Goal: Find specific page/section

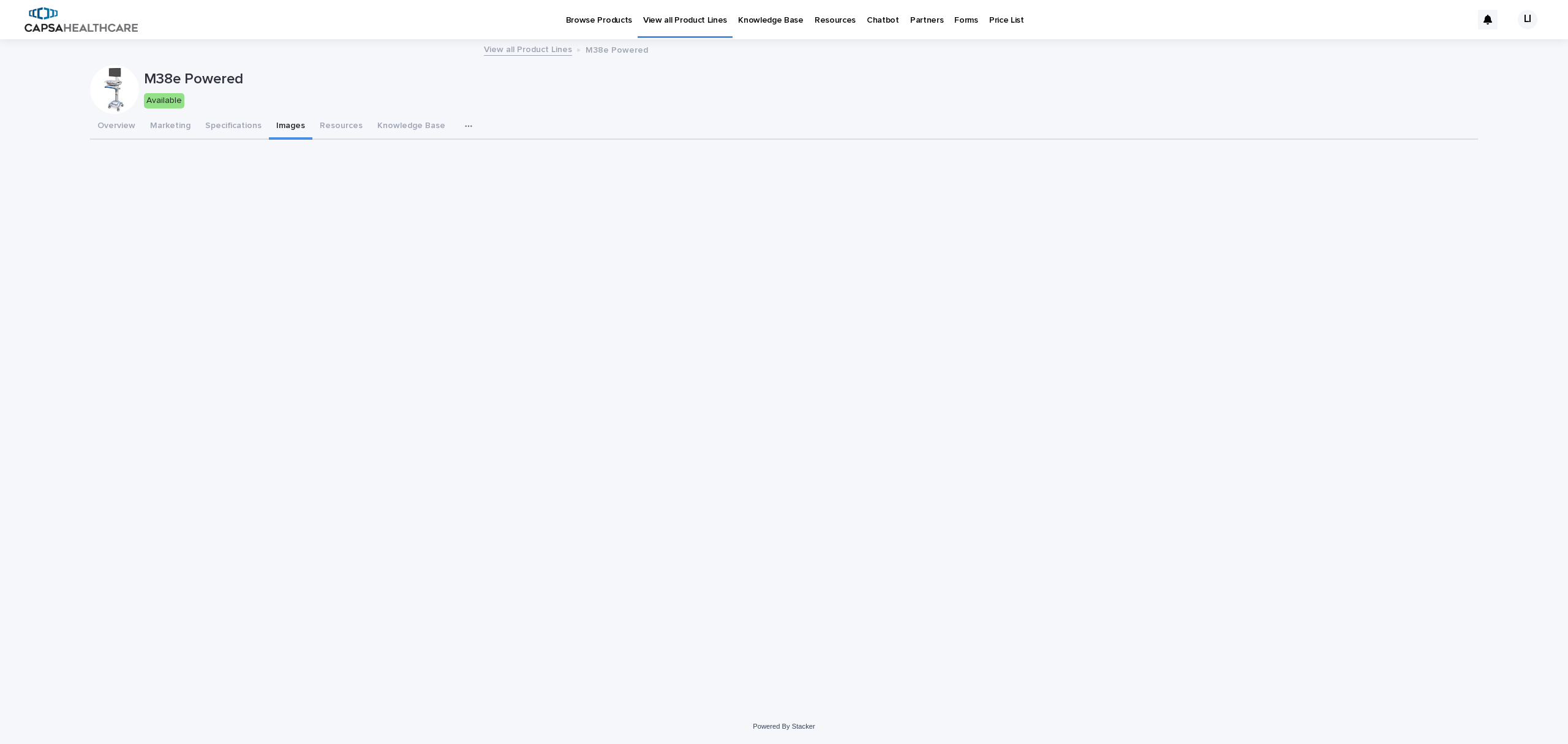
click at [676, 27] on link "View all Product Lines" at bounding box center [685, 18] width 95 height 36
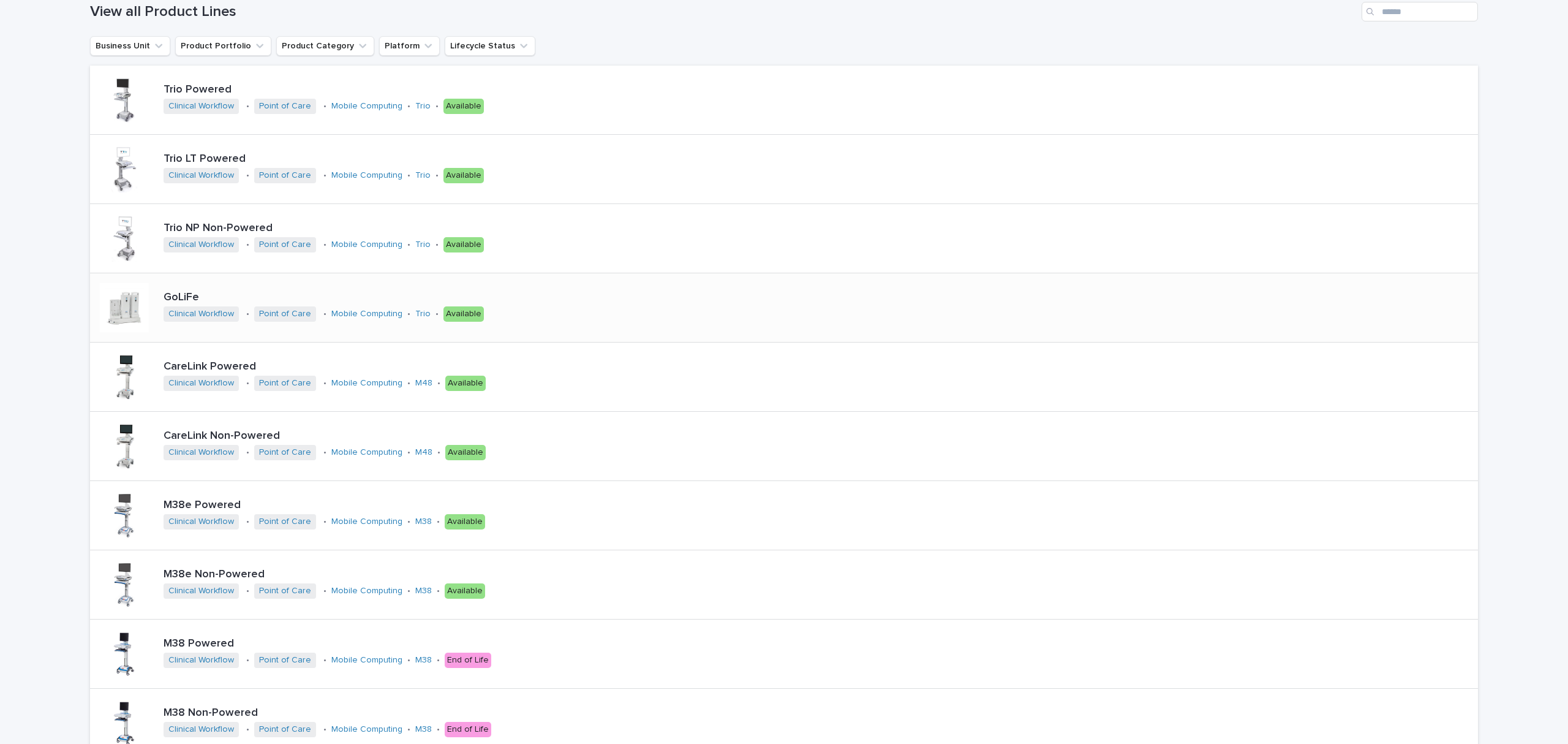
scroll to position [214, 0]
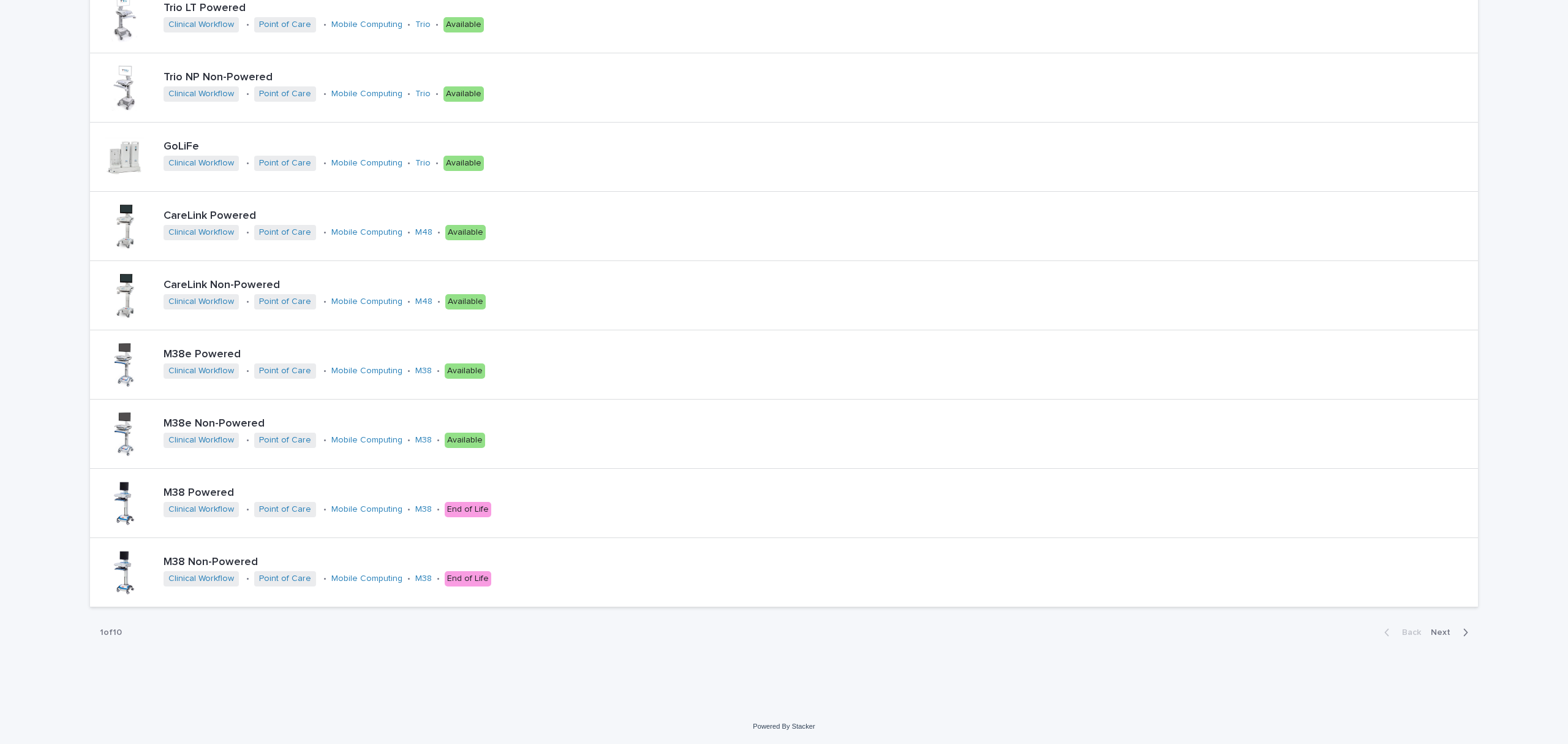
click at [1434, 634] on span "Next" at bounding box center [1444, 632] width 27 height 9
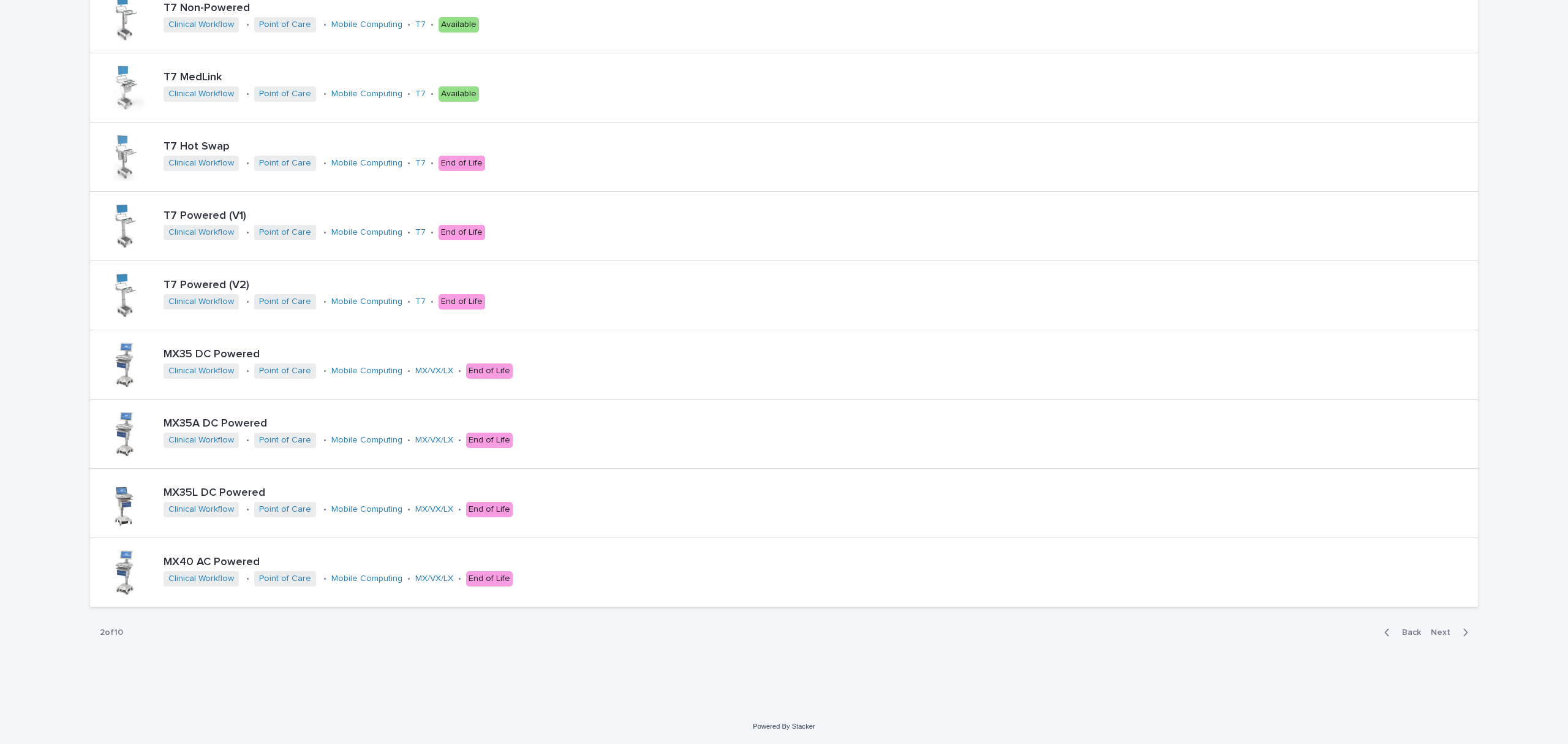
click at [1431, 631] on span "Next" at bounding box center [1444, 632] width 27 height 9
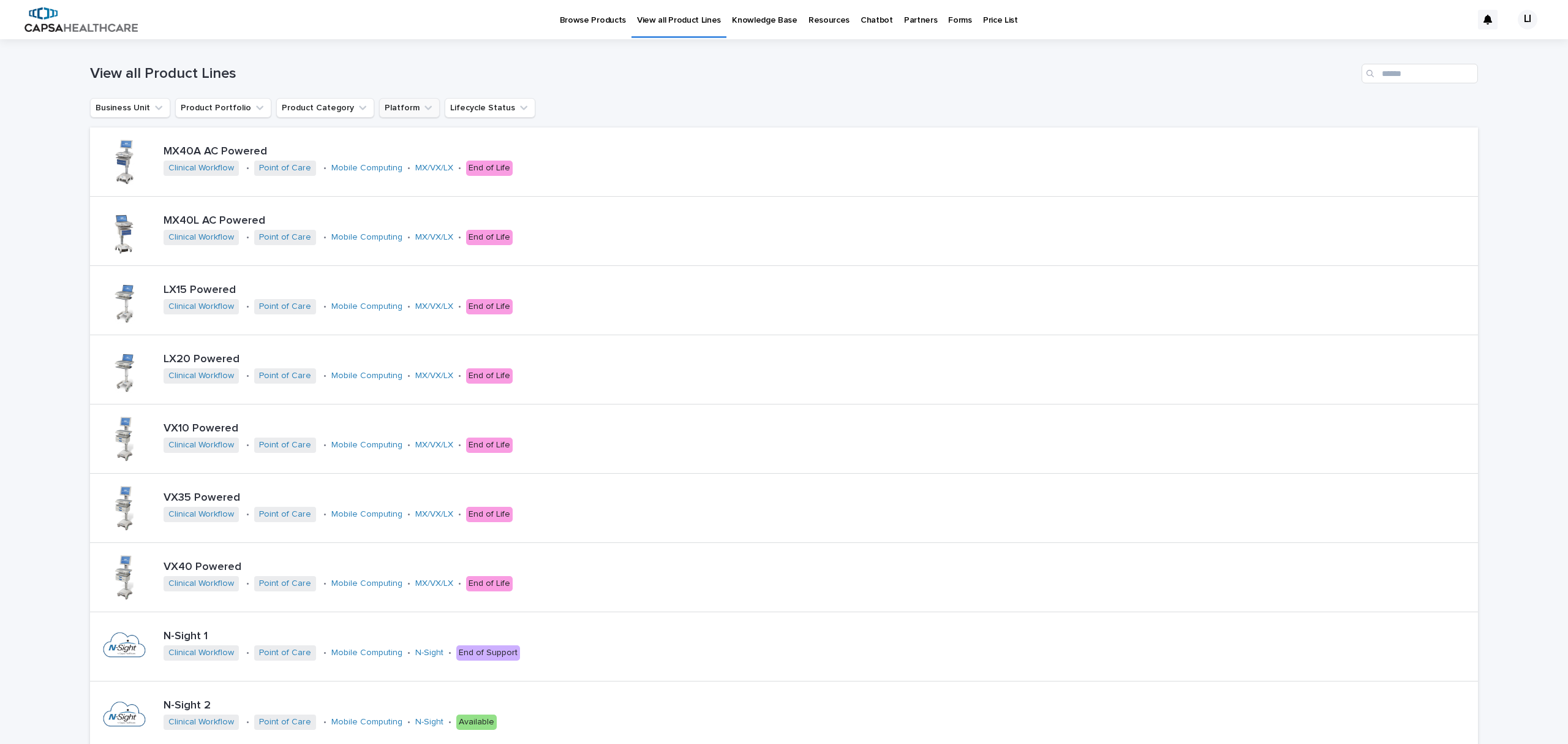
click at [385, 105] on button "Platform" at bounding box center [410, 107] width 61 height 20
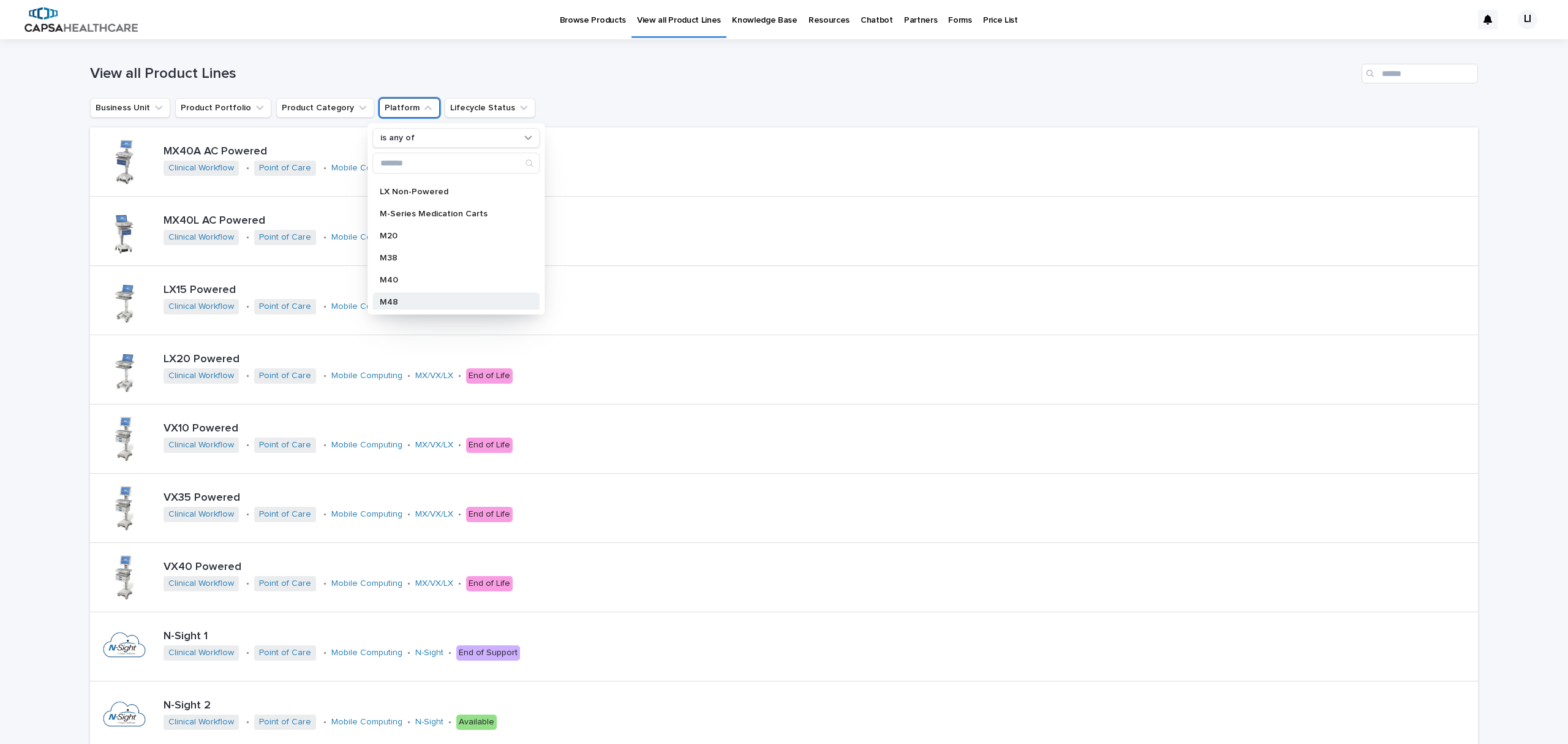
scroll to position [327, 0]
click at [408, 213] on p "M40" at bounding box center [449, 213] width 140 height 9
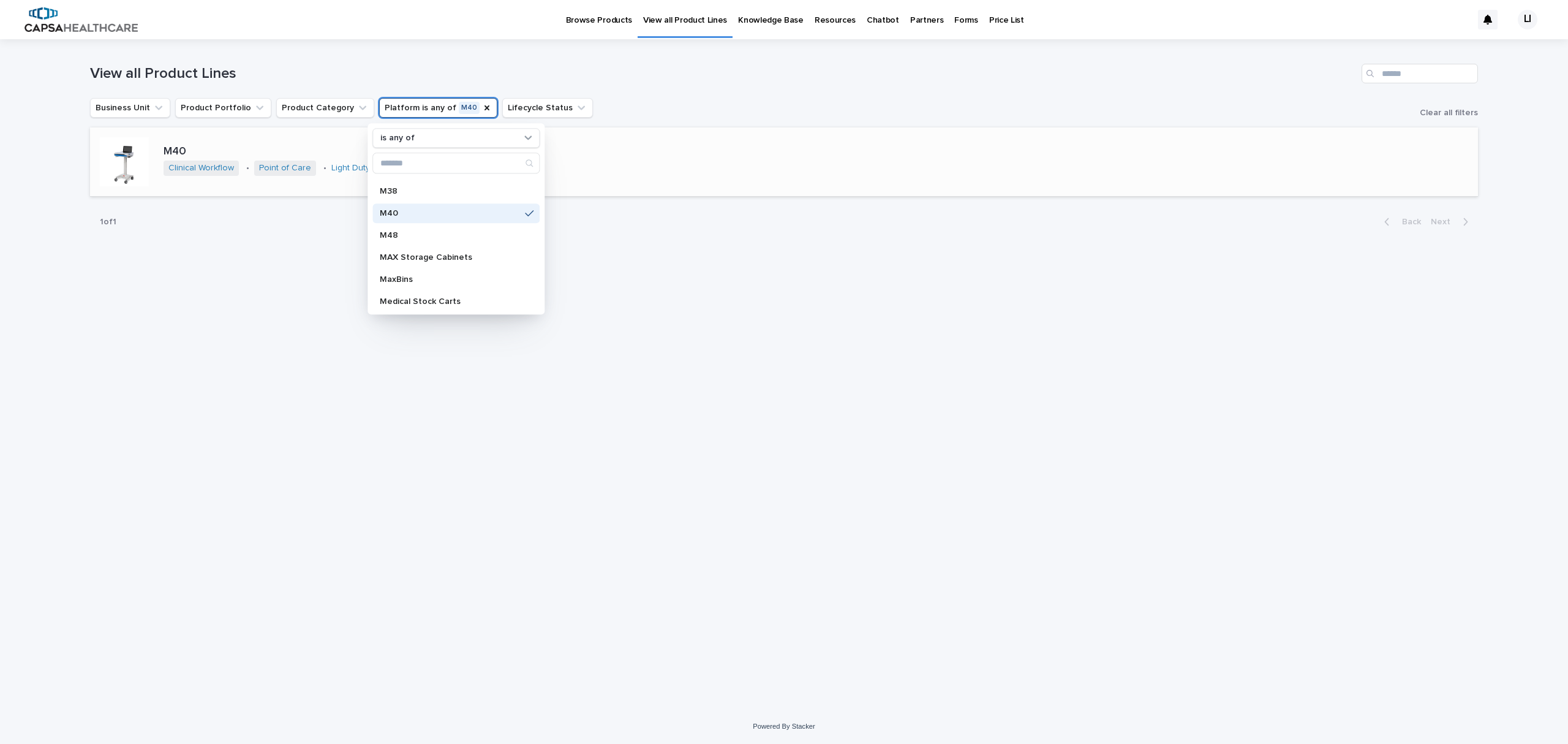
click at [119, 160] on div at bounding box center [125, 162] width 49 height 49
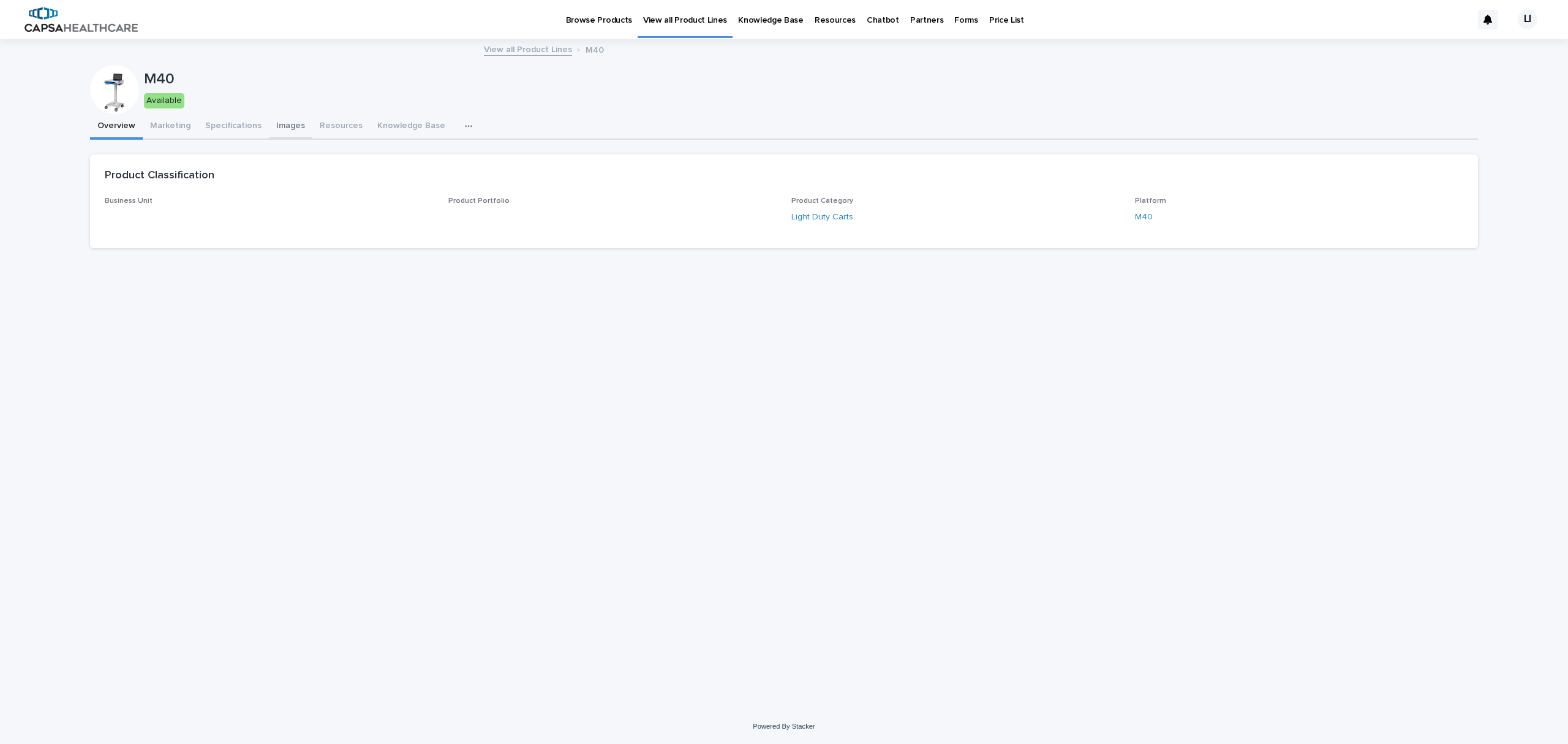
click at [269, 123] on button "Images" at bounding box center [291, 126] width 44 height 25
